Goal: Navigation & Orientation: Find specific page/section

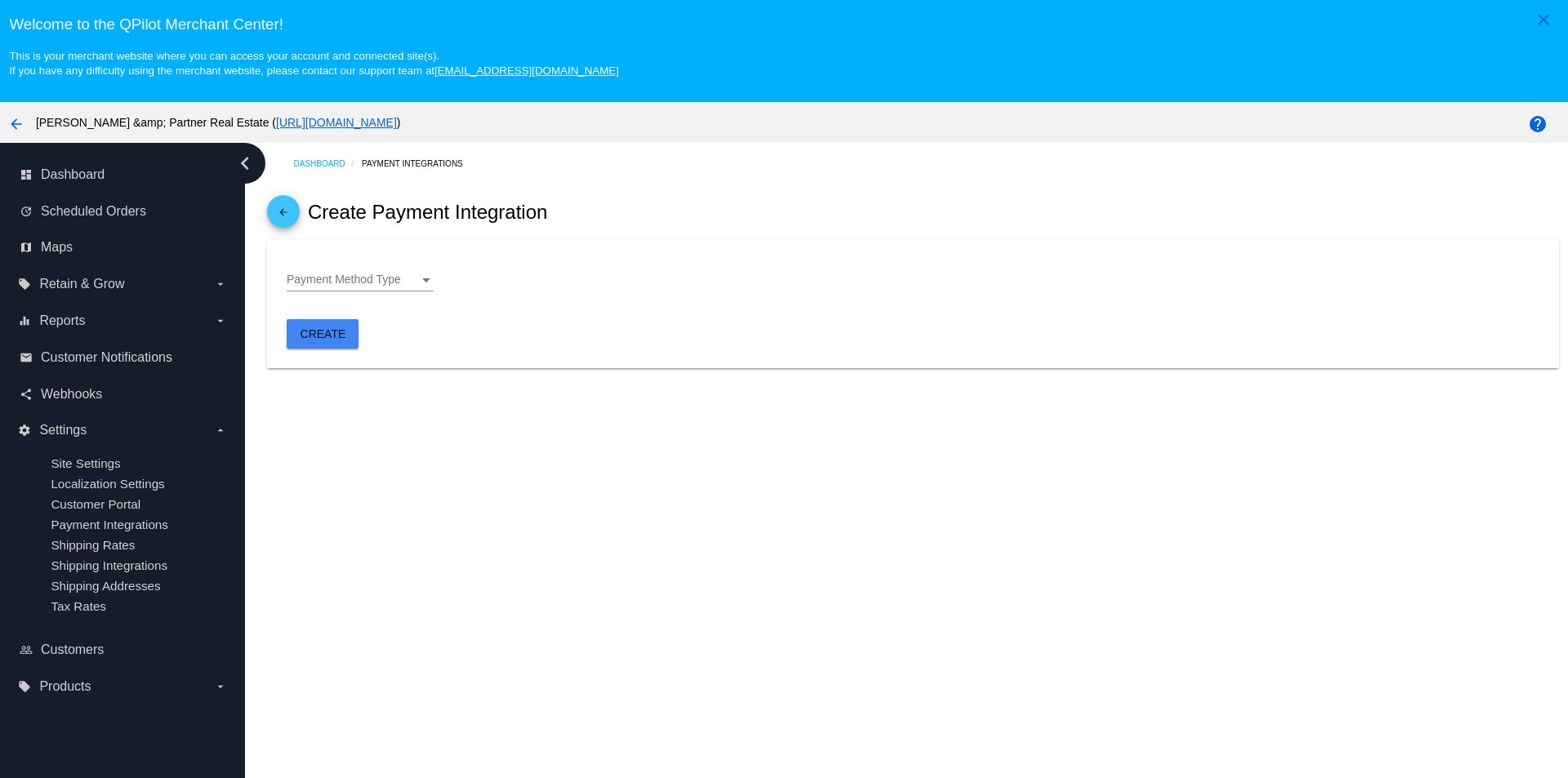
click at [250, 165] on icon "chevron_left" at bounding box center [245, 163] width 26 height 26
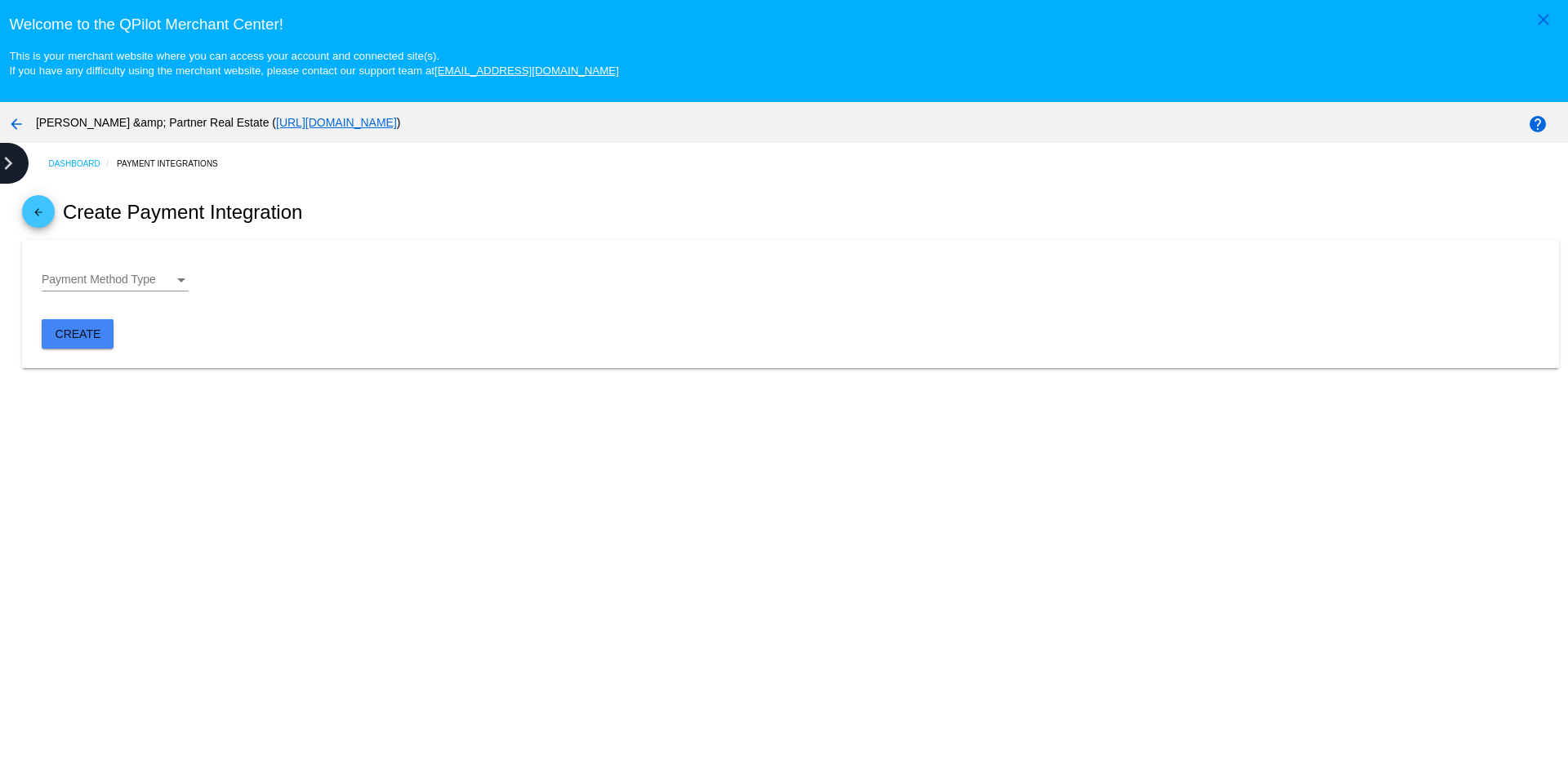
click at [4, 156] on icon "chevron_right" at bounding box center [8, 163] width 26 height 26
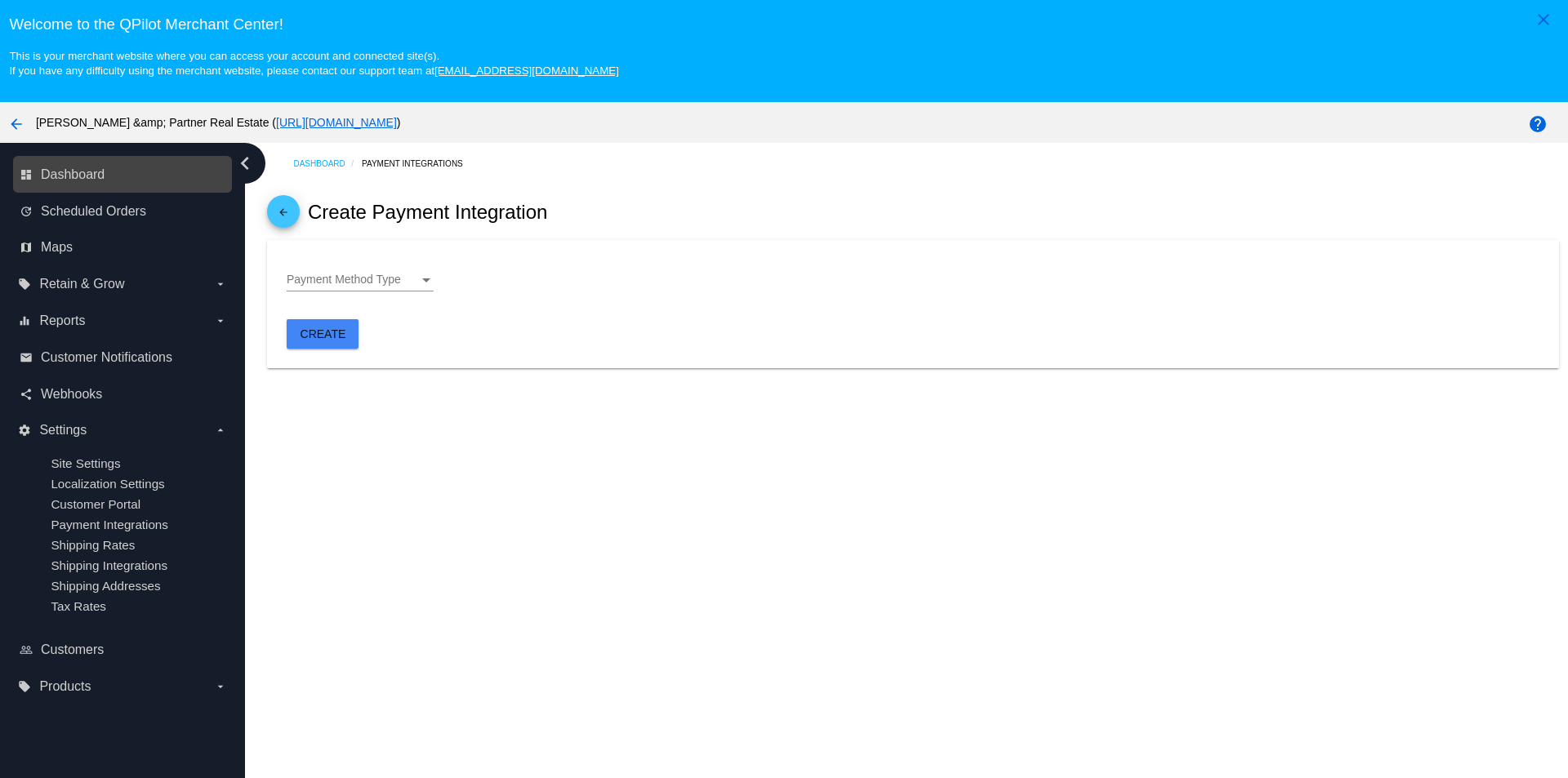
click at [128, 175] on link "dashboard Dashboard" at bounding box center [123, 174] width 207 height 26
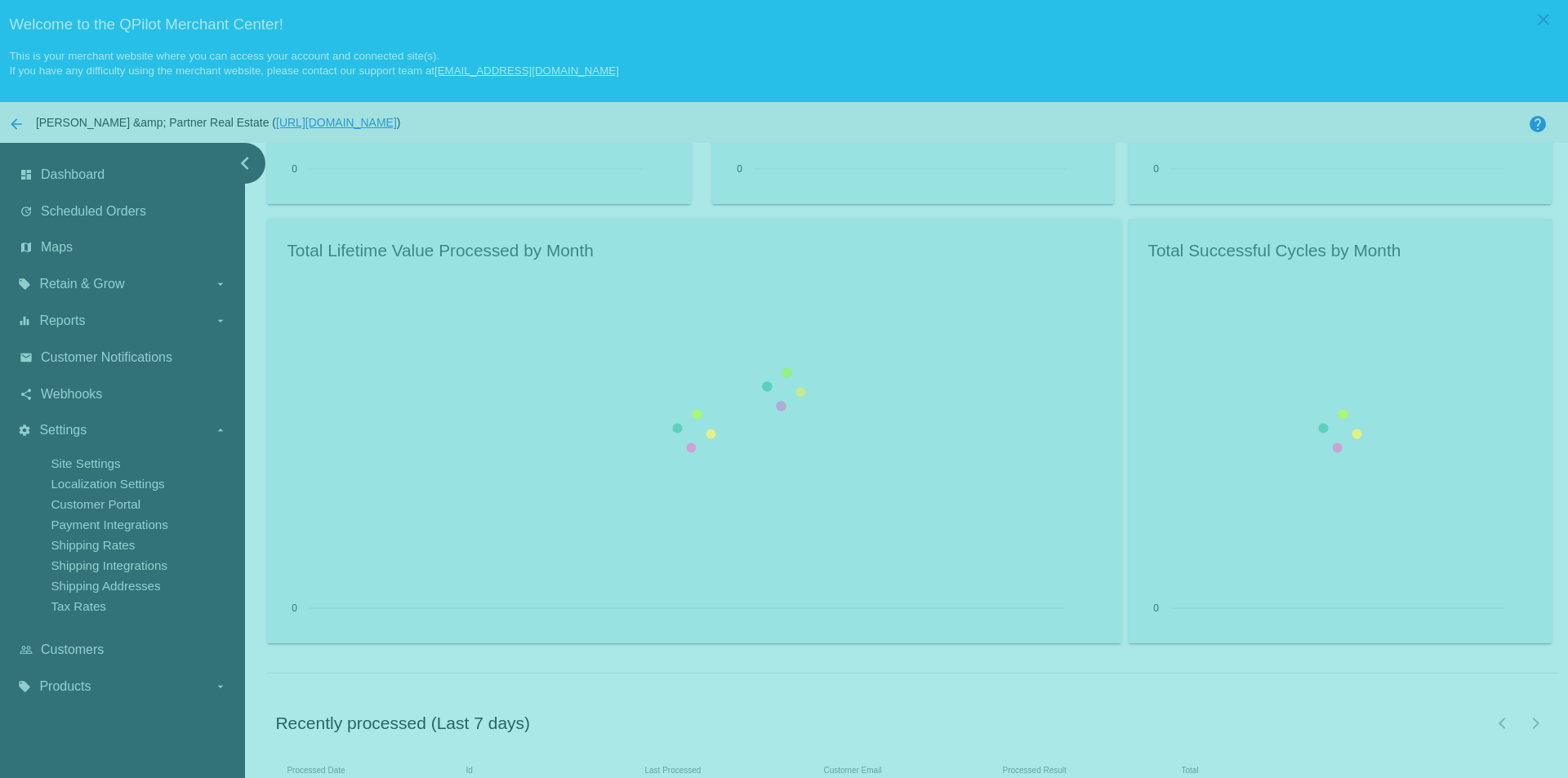
scroll to position [1800, 0]
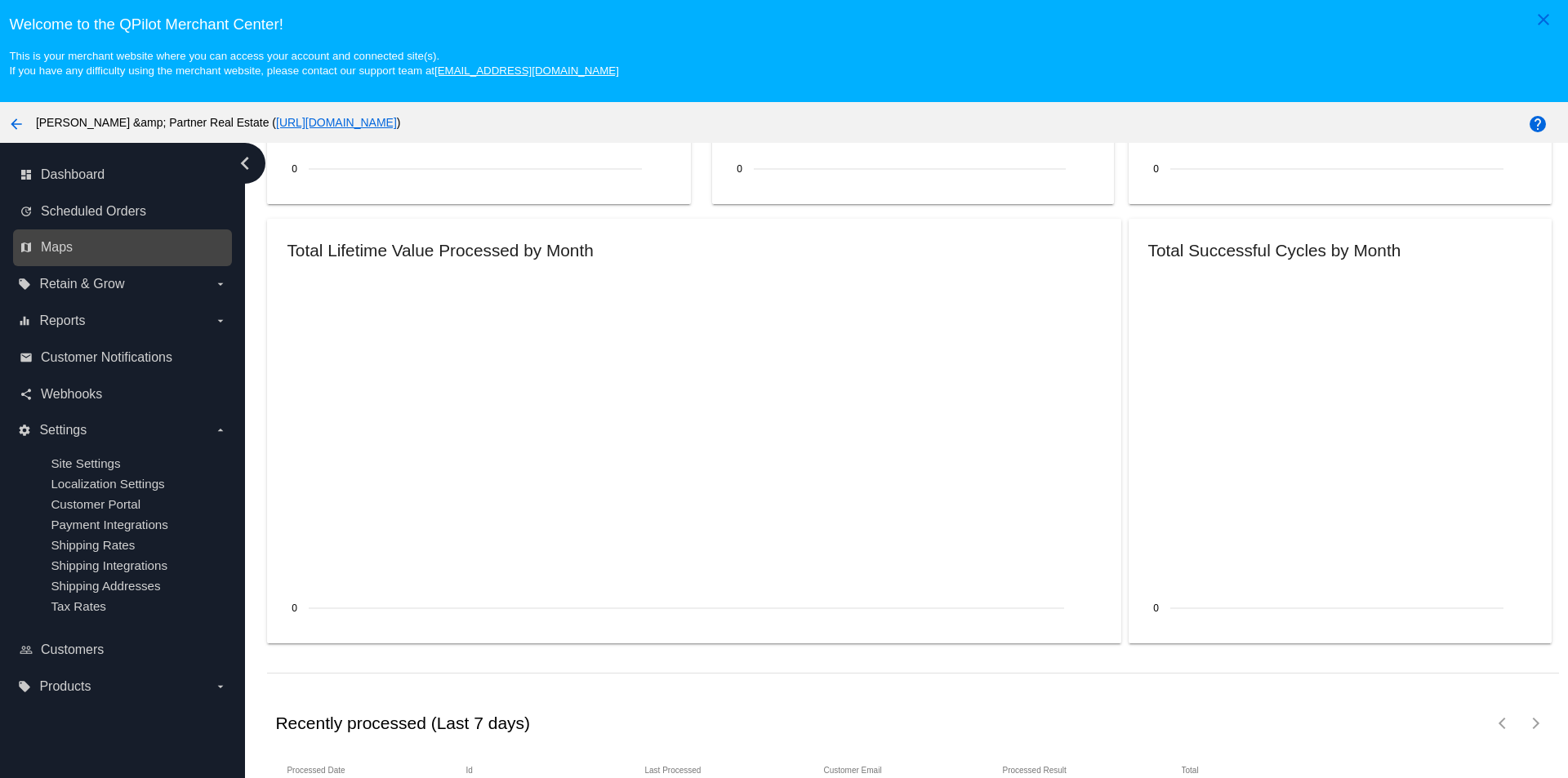
click at [108, 229] on div "map Maps" at bounding box center [122, 247] width 219 height 36
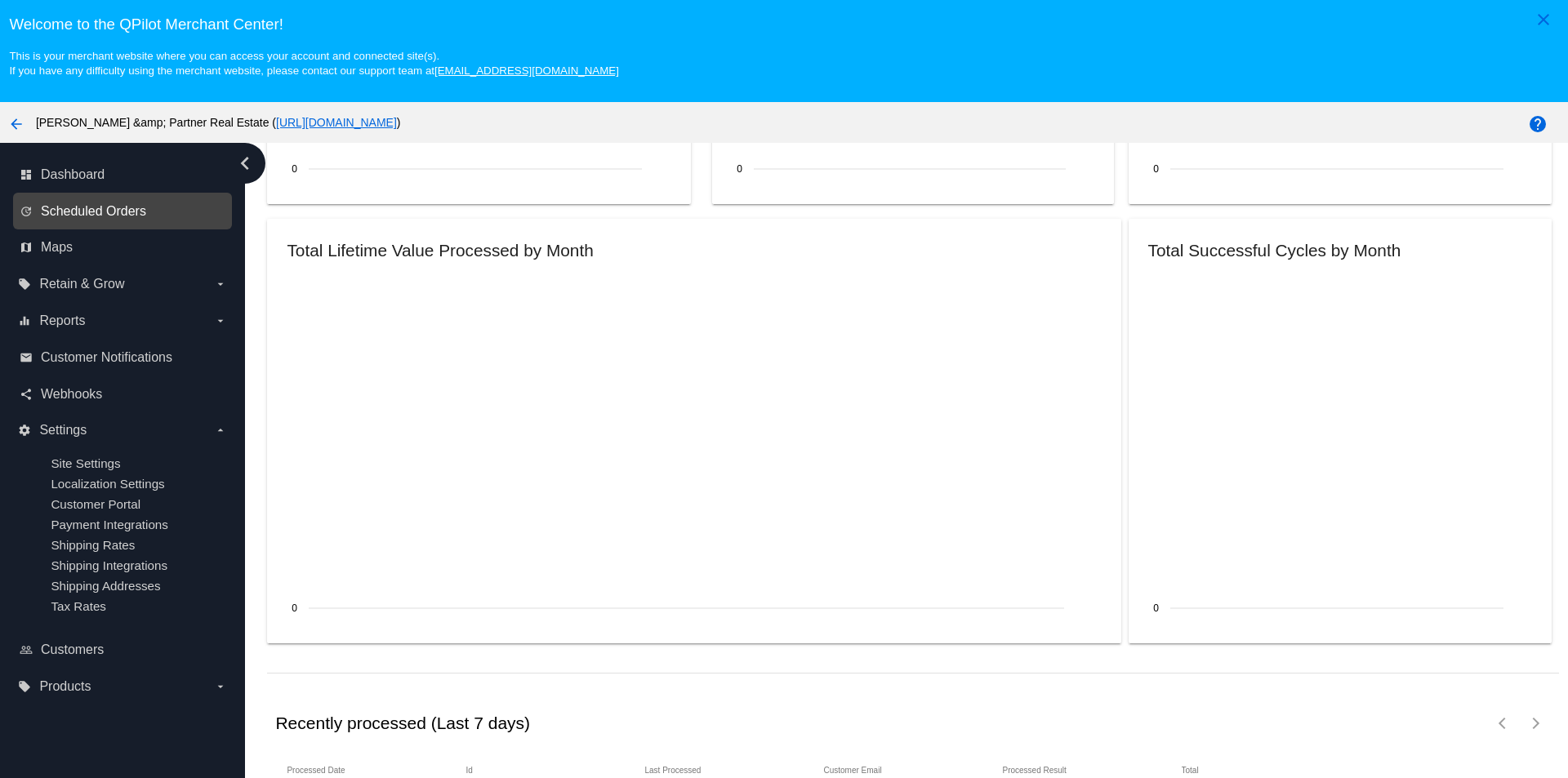
click at [115, 215] on span "Scheduled Orders" at bounding box center [93, 211] width 105 height 14
